Goal: Ask a question

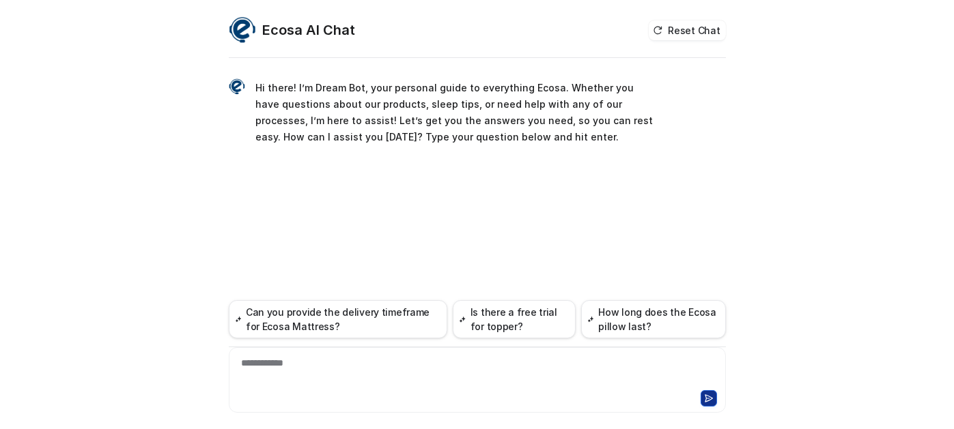
click at [447, 368] on div "**********" at bounding box center [477, 371] width 491 height 31
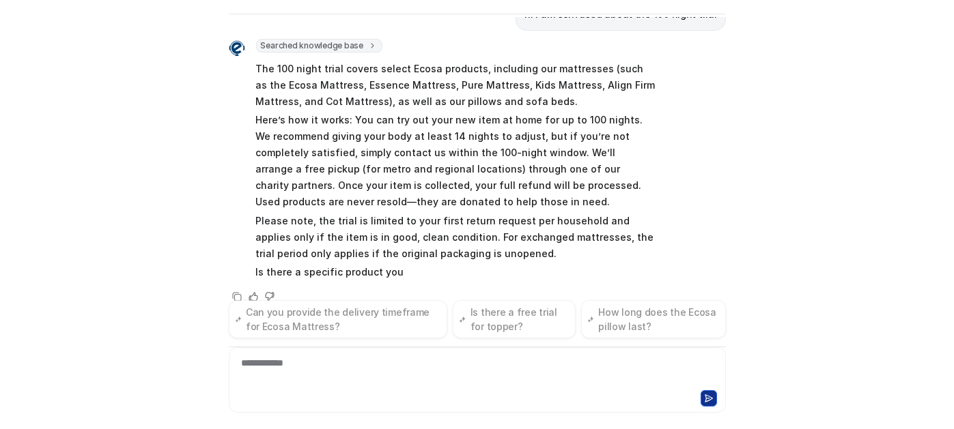
scroll to position [150, 0]
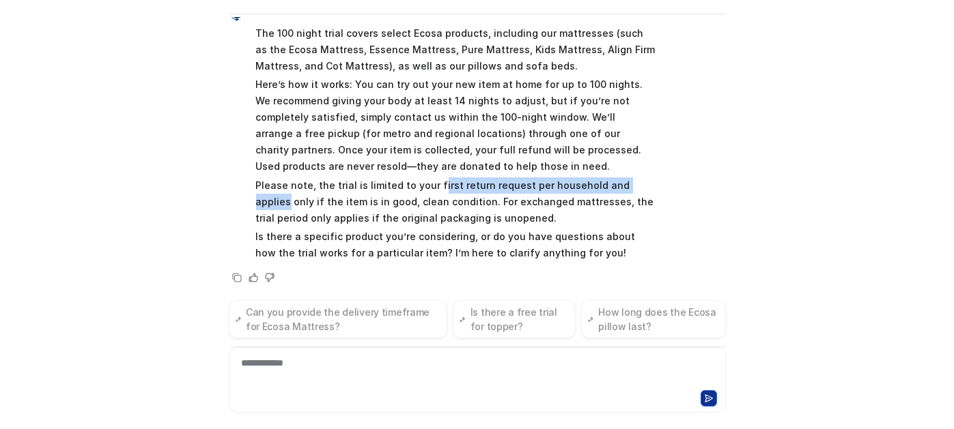
drag, startPoint x: 429, startPoint y: 184, endPoint x: 640, endPoint y: 183, distance: 211.0
click at [640, 183] on p "Please note, the trial is limited to your first return request per household an…" at bounding box center [455, 202] width 399 height 49
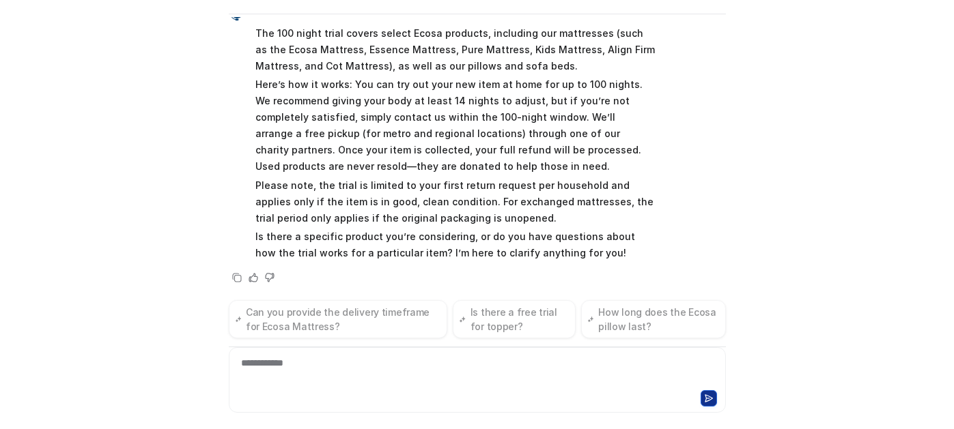
click at [458, 208] on p "Please note, the trial is limited to your first return request per household an…" at bounding box center [455, 202] width 399 height 49
click at [351, 376] on div "**********" at bounding box center [477, 371] width 491 height 31
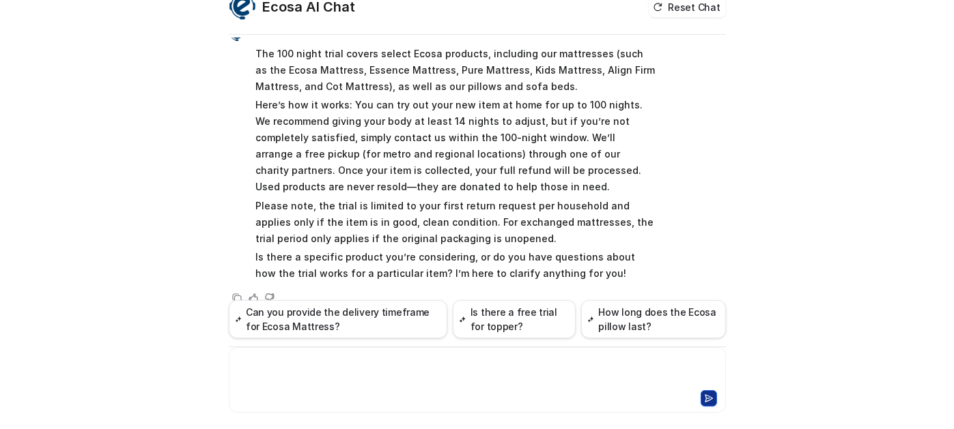
scroll to position [44, 0]
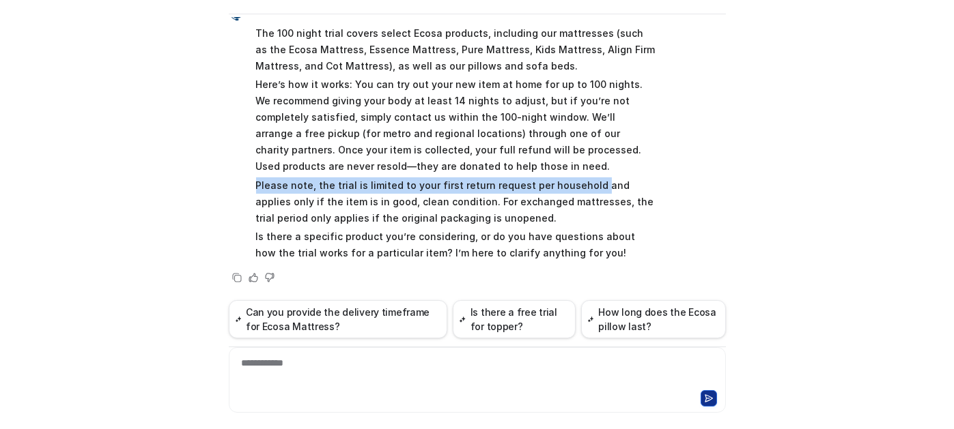
drag, startPoint x: 253, startPoint y: 180, endPoint x: 581, endPoint y: 186, distance: 328.5
click at [581, 186] on p "Please note, the trial is limited to your first return request per household an…" at bounding box center [455, 202] width 399 height 49
copy p "Please note, the trial is limited to your first return request per household"
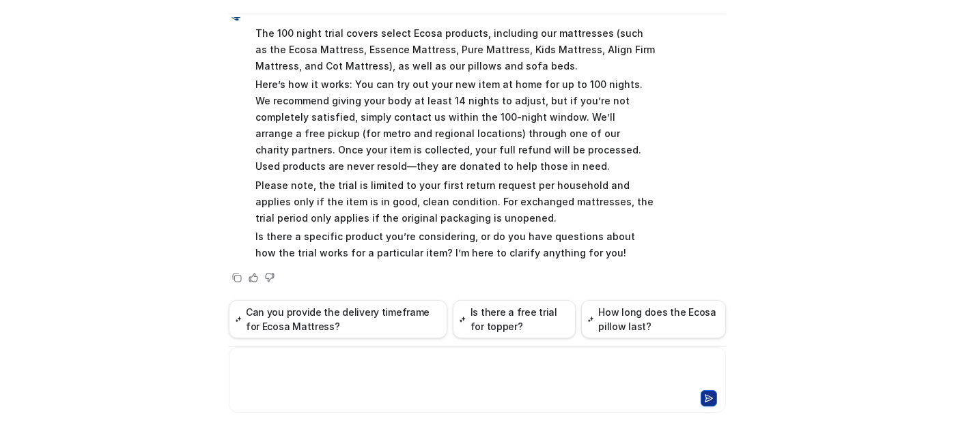
click at [375, 361] on div at bounding box center [477, 371] width 491 height 31
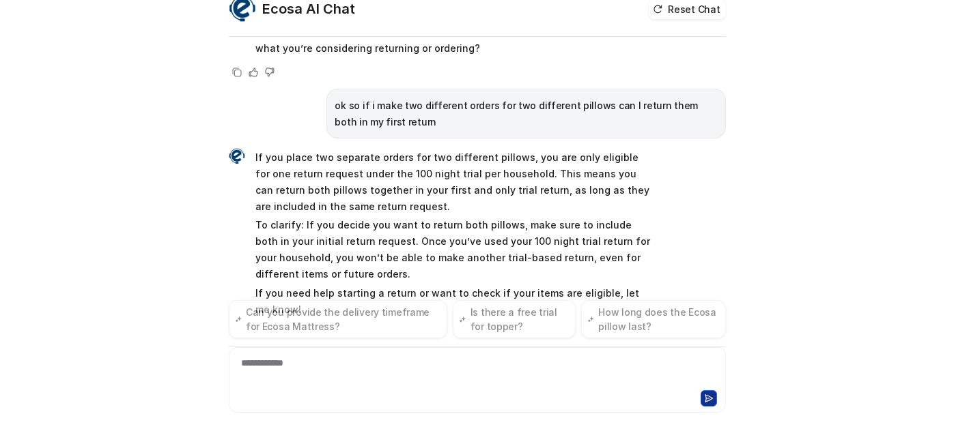
scroll to position [0, 0]
